Goal: Communication & Community: Connect with others

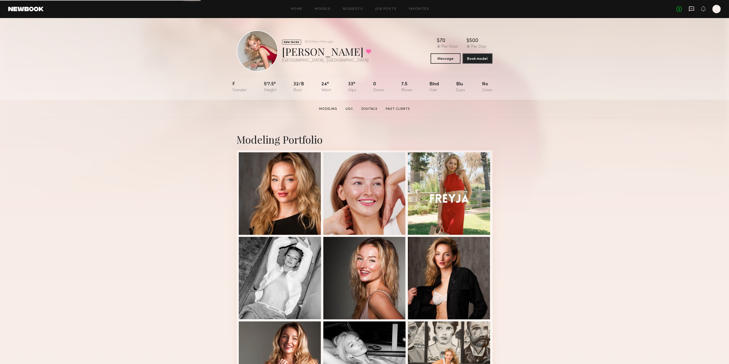
click at [688, 9] on icon at bounding box center [691, 9] width 6 height 6
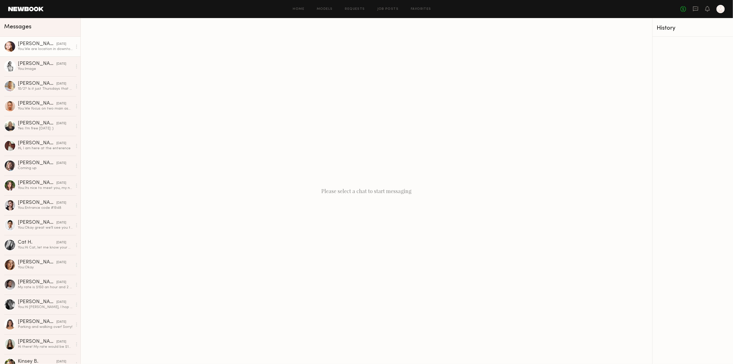
click at [48, 42] on div "[PERSON_NAME] [DATE]" at bounding box center [45, 43] width 55 height 5
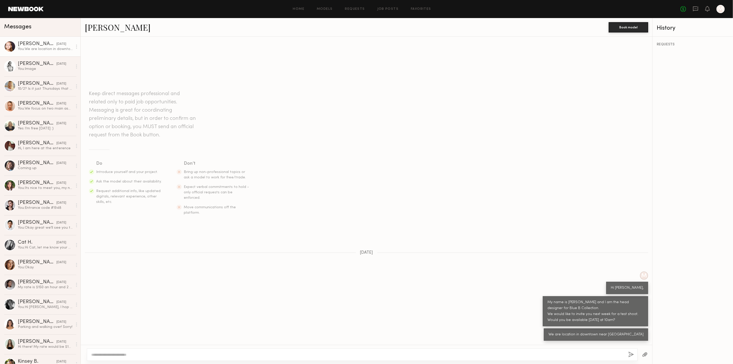
click at [119, 27] on link "[PERSON_NAME]" at bounding box center [118, 27] width 66 height 11
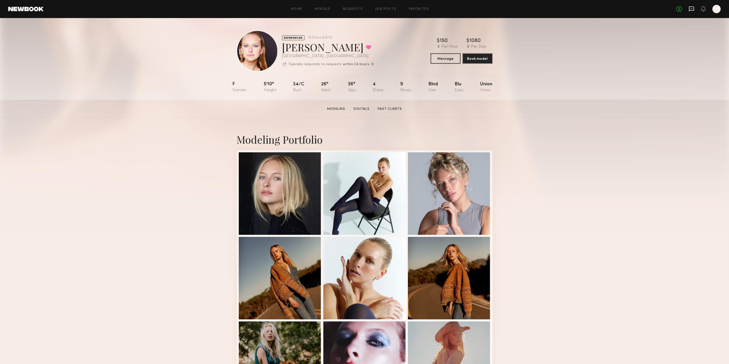
click at [691, 9] on icon at bounding box center [691, 9] width 6 height 6
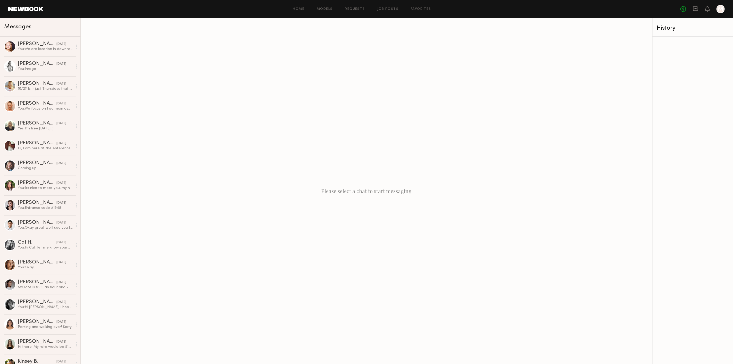
click at [37, 11] on link at bounding box center [25, 9] width 35 height 5
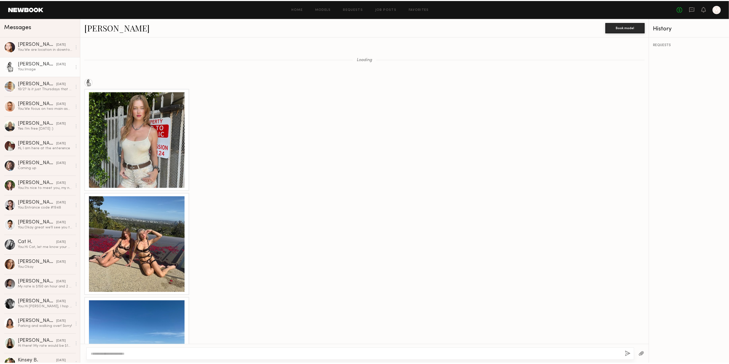
scroll to position [491, 0]
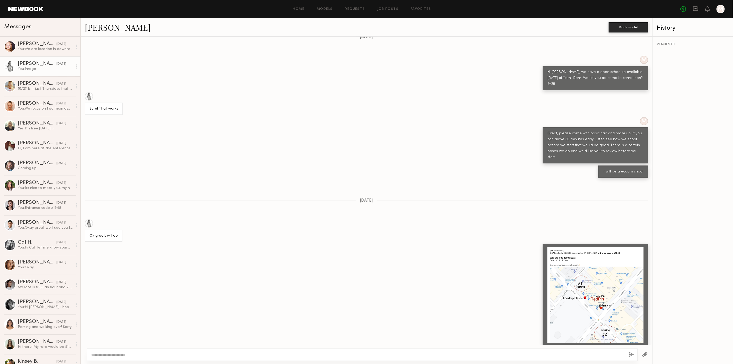
click at [31, 10] on link at bounding box center [25, 9] width 35 height 5
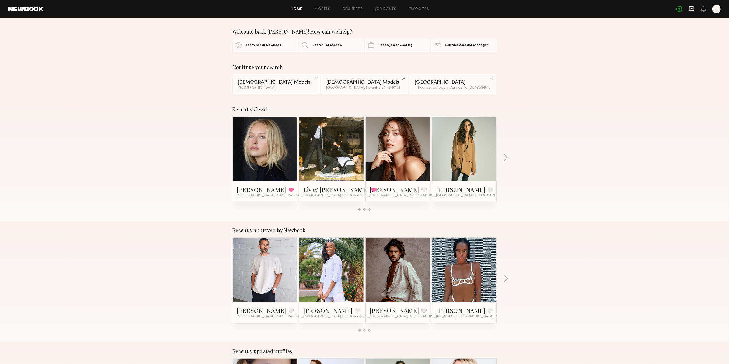
click at [689, 9] on icon at bounding box center [691, 9] width 6 height 6
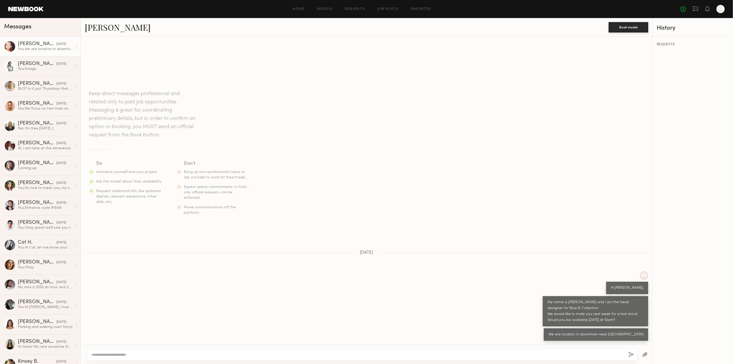
click at [96, 28] on link "[PERSON_NAME]" at bounding box center [118, 27] width 66 height 11
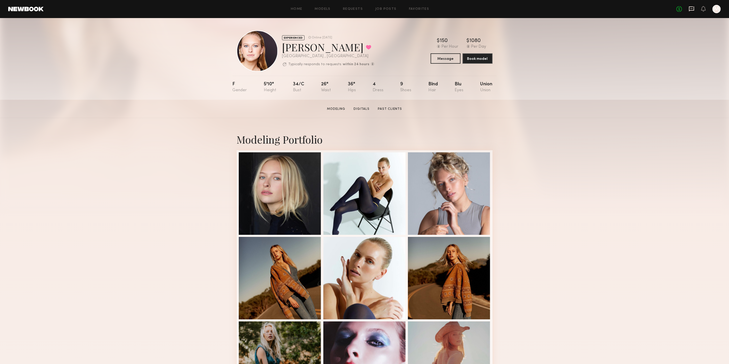
click at [692, 10] on icon at bounding box center [691, 9] width 6 height 6
